Goal: Information Seeking & Learning: Learn about a topic

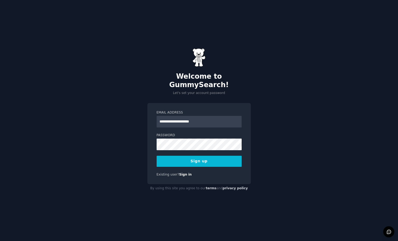
type input "**********"
click at [199, 157] on button "Sign up" at bounding box center [198, 161] width 85 height 11
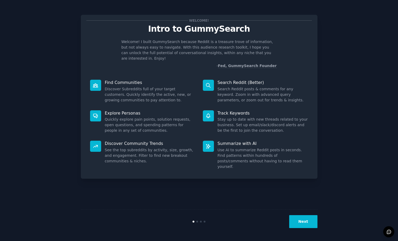
click at [301, 220] on button "Next" at bounding box center [303, 221] width 28 height 13
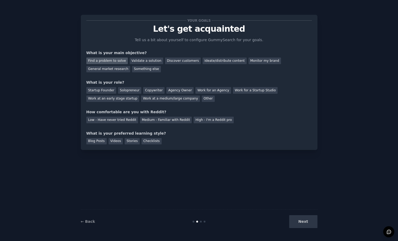
click at [121, 61] on div "Find a problem to solve" at bounding box center [106, 61] width 41 height 7
click at [114, 139] on div "Videos" at bounding box center [115, 141] width 15 height 7
click at [148, 142] on div "Checklists" at bounding box center [151, 141] width 20 height 7
click at [114, 142] on div "Videos" at bounding box center [115, 141] width 15 height 7
click at [150, 118] on div "Medium - Familiar with Reddit" at bounding box center [166, 120] width 52 height 7
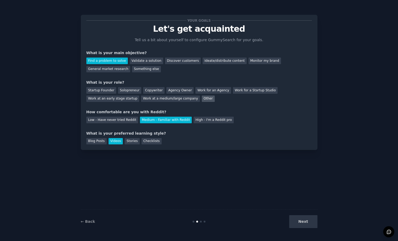
click at [202, 98] on div "Other" at bounding box center [208, 99] width 13 height 7
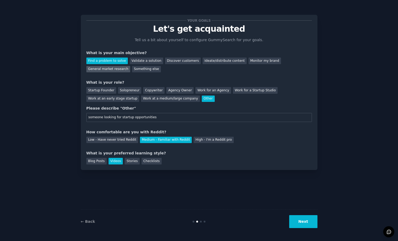
type input "someone looking for startup opportunities"
click at [119, 70] on div "General market research" at bounding box center [108, 69] width 44 height 7
click at [301, 221] on button "Next" at bounding box center [303, 221] width 28 height 13
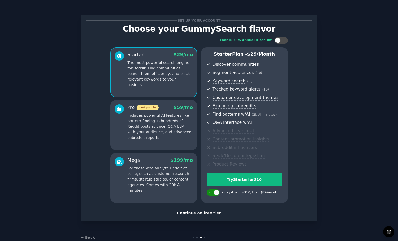
click at [216, 189] on div at bounding box center [216, 192] width 6 height 6
checkbox input "false"
click at [277, 41] on div at bounding box center [278, 40] width 6 height 6
click at [280, 41] on div at bounding box center [280, 40] width 13 height 6
checkbox input "false"
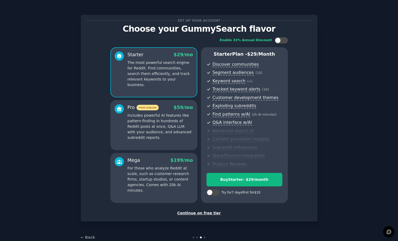
click at [212, 212] on div "Continue on free tier" at bounding box center [198, 213] width 225 height 6
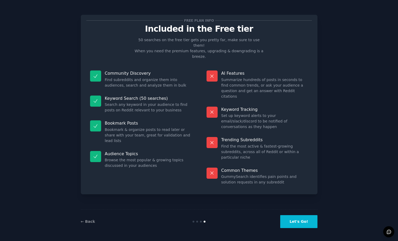
click at [295, 222] on button "Let's Go!" at bounding box center [298, 221] width 37 height 13
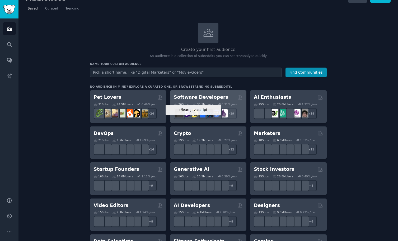
scroll to position [14, 0]
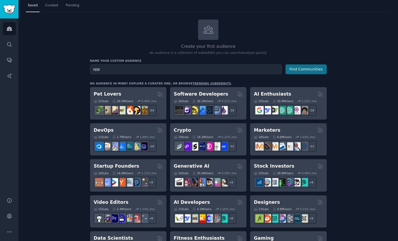
click at [307, 69] on button "Find Communities" at bounding box center [305, 69] width 41 height 10
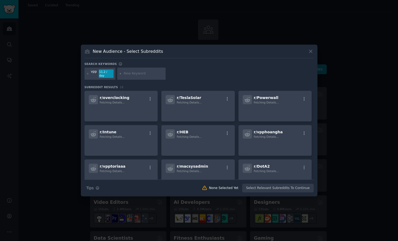
click at [309, 54] on icon at bounding box center [311, 52] width 6 height 6
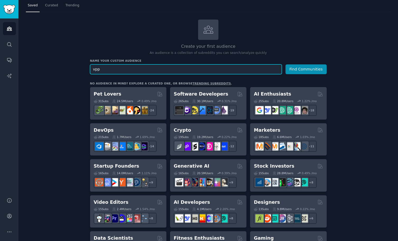
click at [212, 68] on input "vpp" at bounding box center [186, 69] width 192 height 10
type input "volume purchase program"
click at [306, 69] on button "Find Communities" at bounding box center [305, 69] width 41 height 10
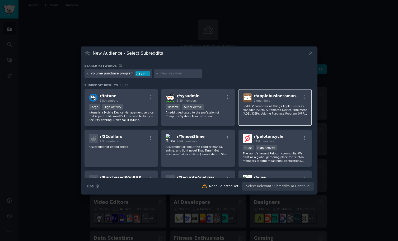
scroll to position [0, 0]
click at [271, 104] on div "r/ applebusinessmanager 2k members Reddits' corner for all things Apple Busines…" at bounding box center [274, 107] width 73 height 37
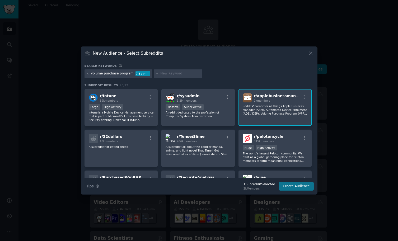
click at [293, 187] on button "Create Audience" at bounding box center [296, 186] width 35 height 9
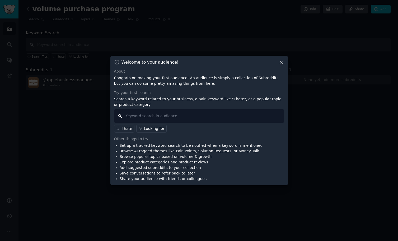
click at [180, 117] on input "text" at bounding box center [199, 115] width 170 height 13
type input "p"
type input "looking for customer painpoints"
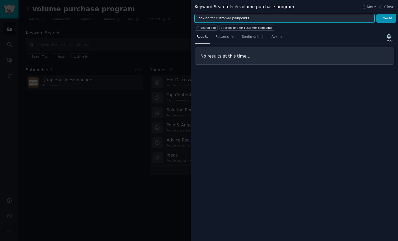
click at [249, 16] on input "looking for customer painpoints" at bounding box center [284, 18] width 180 height 9
click at [386, 18] on button "Browse" at bounding box center [386, 18] width 20 height 9
click at [235, 21] on input "I hate" at bounding box center [284, 18] width 180 height 9
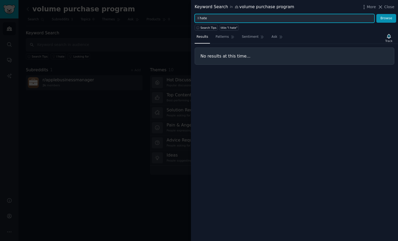
click at [235, 21] on input "I hate" at bounding box center [284, 18] width 180 height 9
type input "improvement"
click at [386, 18] on button "Browse" at bounding box center [386, 18] width 20 height 9
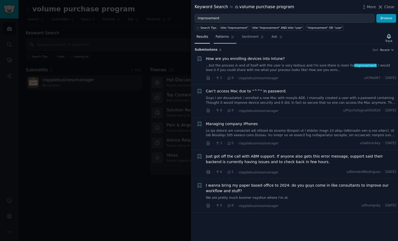
click at [228, 38] on span "Patterns" at bounding box center [221, 37] width 13 height 5
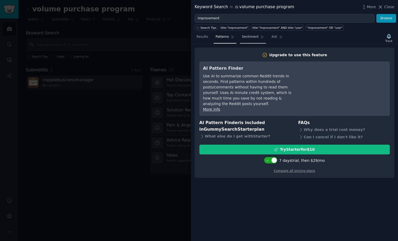
click at [256, 35] on span "Sentiment" at bounding box center [250, 37] width 17 height 5
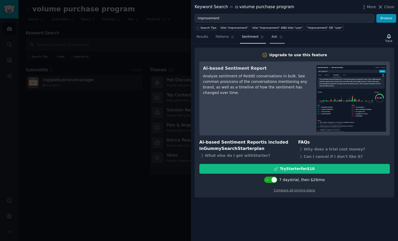
click at [275, 37] on span "Ask" at bounding box center [274, 37] width 6 height 5
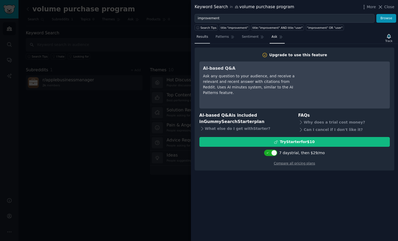
click at [199, 36] on span "Results" at bounding box center [202, 37] width 12 height 5
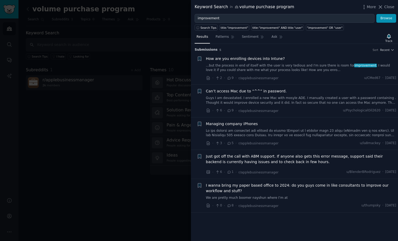
click at [272, 61] on span "How are you enrolling devices into Intune?" at bounding box center [245, 59] width 79 height 6
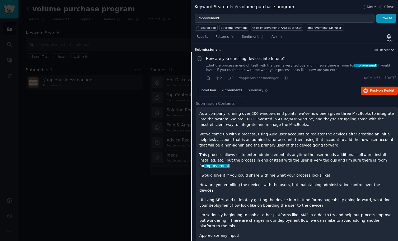
click at [235, 89] on span "9 Comments" at bounding box center [231, 90] width 21 height 5
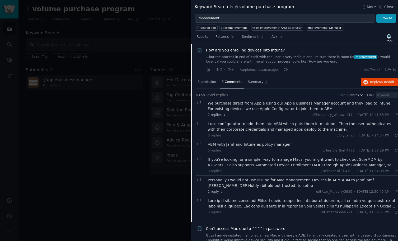
scroll to position [9, 0]
click at [389, 6] on span "Close" at bounding box center [389, 7] width 10 height 6
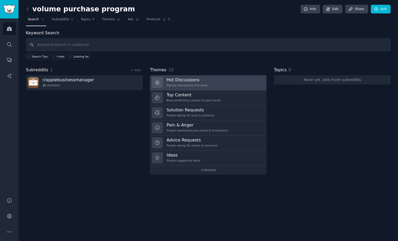
click at [227, 82] on link "Hot Discussions Popular discussions this week" at bounding box center [208, 82] width 117 height 15
